Goal: Information Seeking & Learning: Learn about a topic

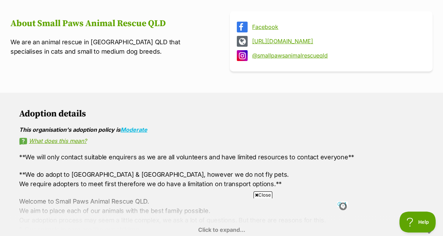
scroll to position [358, 0]
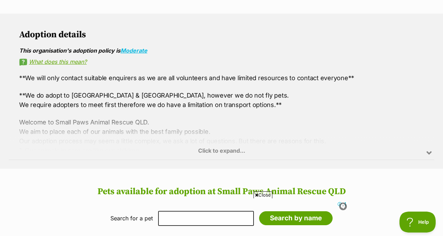
click at [207, 138] on div "Click to expand..." at bounding box center [222, 133] width 426 height 54
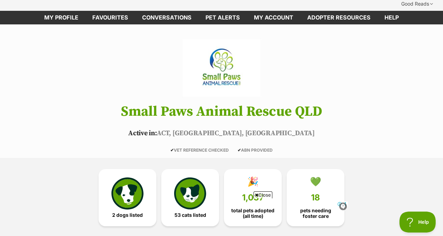
scroll to position [29, 0]
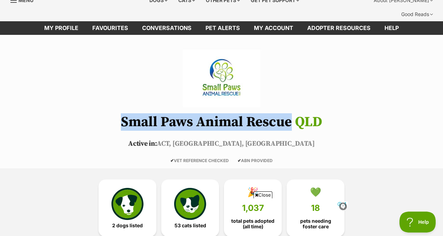
drag, startPoint x: 120, startPoint y: 106, endPoint x: 297, endPoint y: 115, distance: 177.6
click at [297, 115] on h1 "Small Paws Animal Rescue QLD" at bounding box center [221, 121] width 443 height 15
copy h1 "Small Paws Animal Rescue"
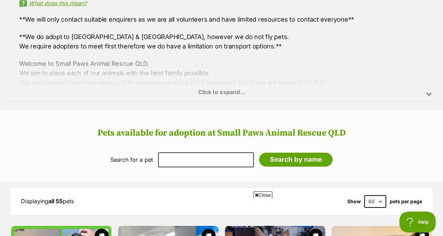
scroll to position [421, 0]
